Goal: Task Accomplishment & Management: Use online tool/utility

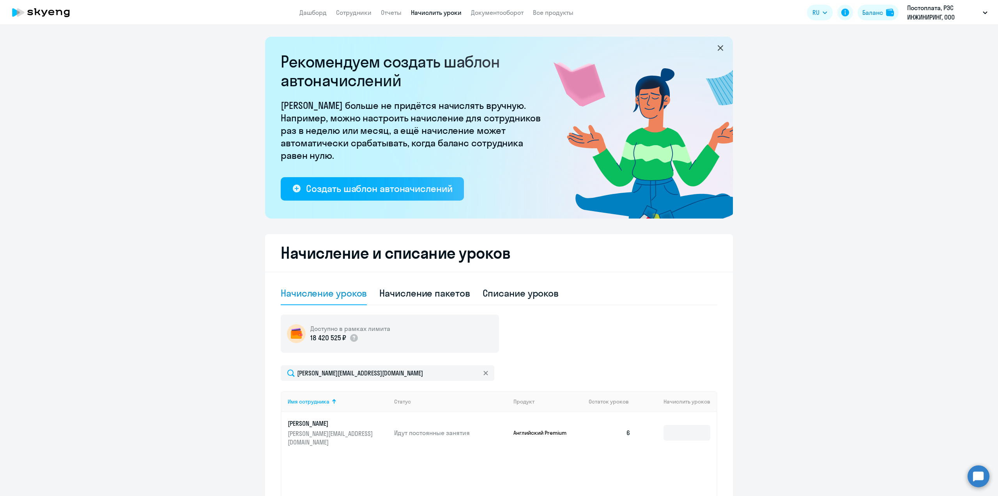
select select "10"
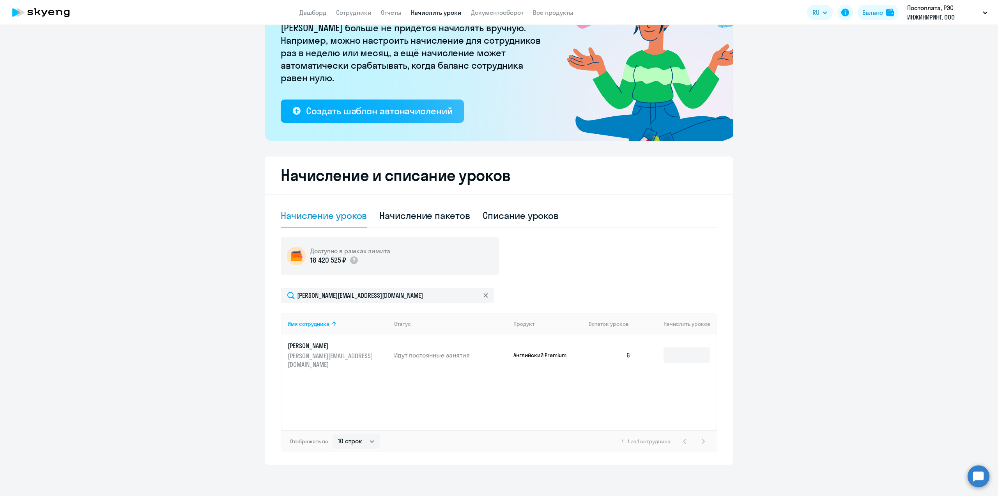
click at [483, 296] on icon at bounding box center [485, 295] width 5 height 5
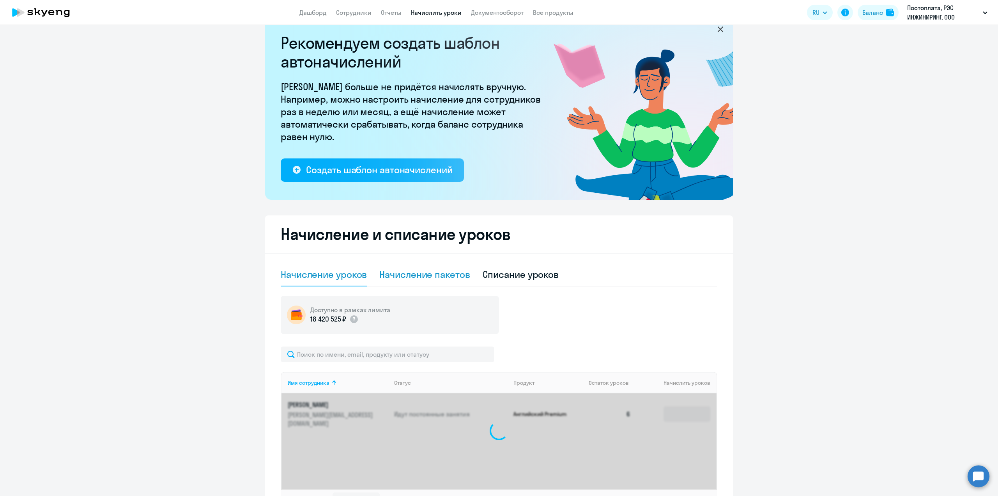
scroll to position [0, 0]
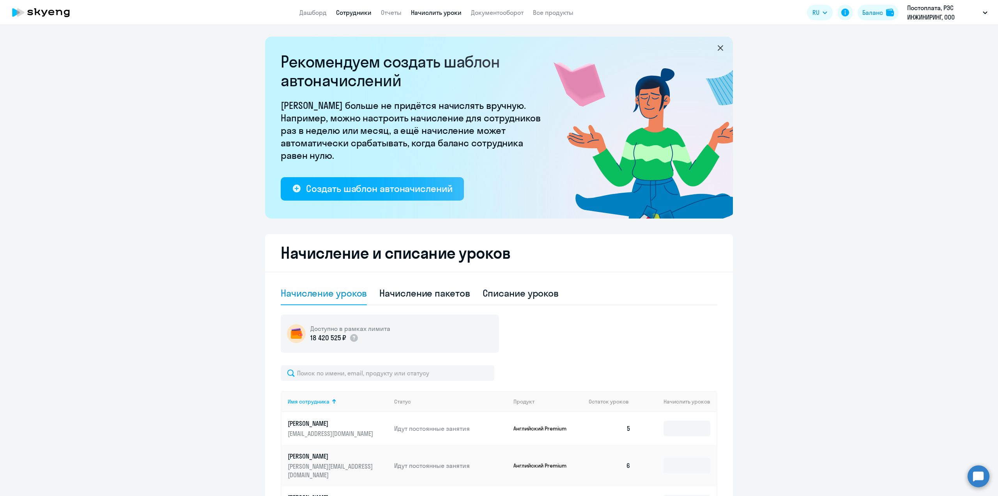
click at [358, 10] on link "Сотрудники" at bounding box center [353, 13] width 35 height 8
select select "30"
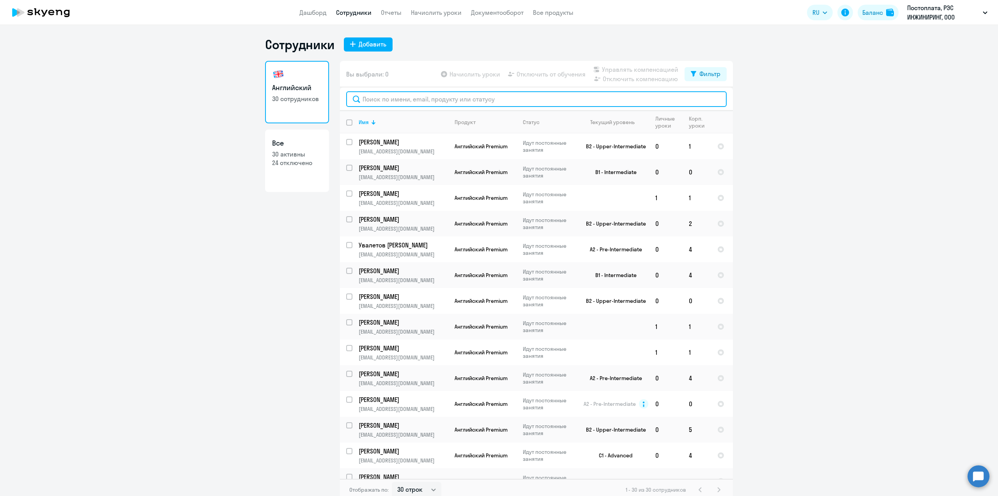
click at [381, 96] on input "text" at bounding box center [536, 99] width 381 height 16
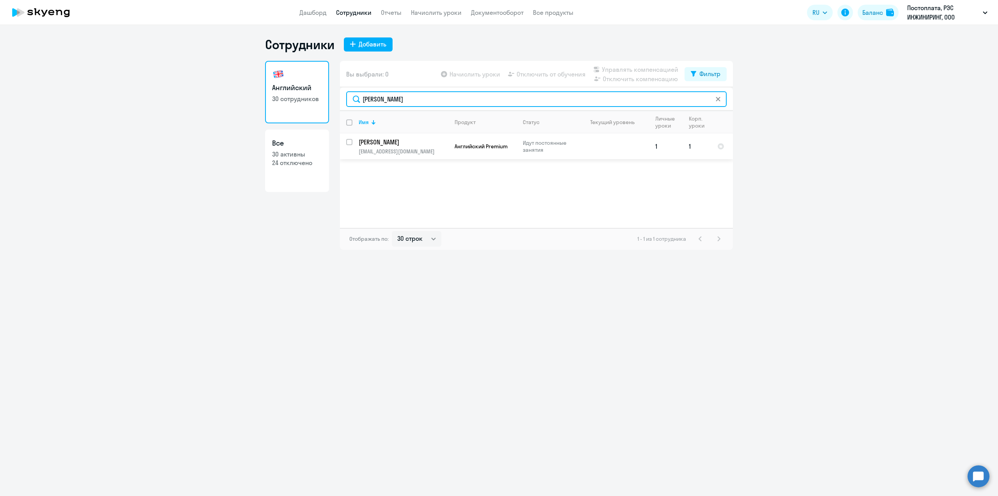
type input "[PERSON_NAME]"
click at [348, 143] on input "select row 42071697" at bounding box center [354, 147] width 16 height 16
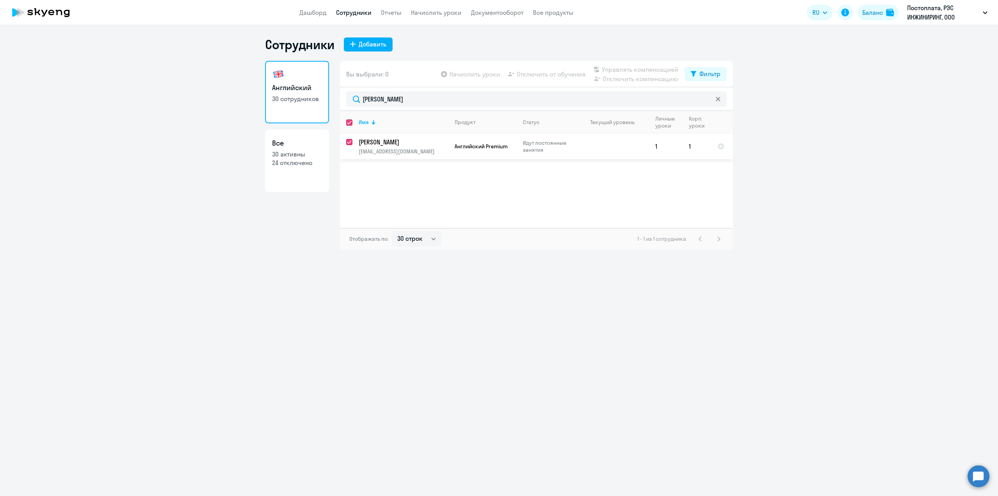
checkbox input "true"
click at [465, 76] on span "Начислить уроки" at bounding box center [475, 73] width 51 height 9
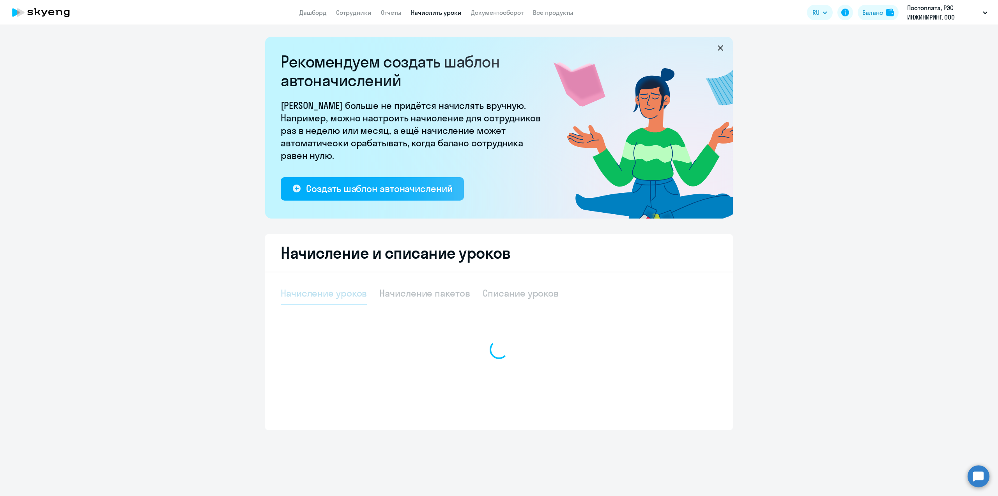
select select "10"
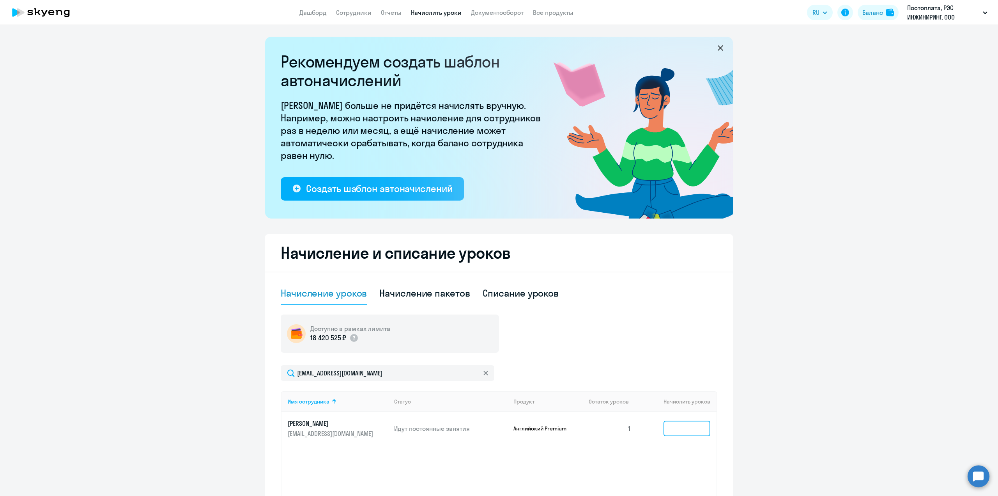
click at [676, 425] on input at bounding box center [687, 428] width 47 height 16
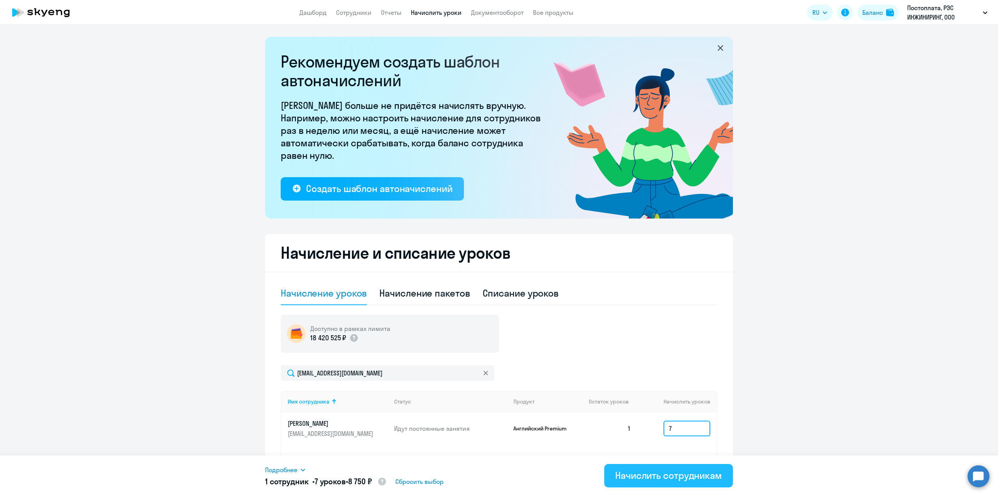
type input "7"
click at [678, 478] on div "Начислить сотрудникам" at bounding box center [668, 475] width 107 height 12
